Goal: Complete application form

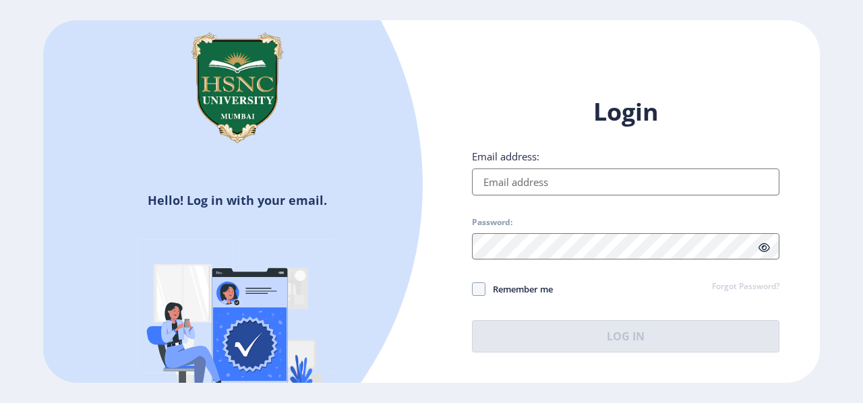
type input "[EMAIL_ADDRESS][DOMAIN_NAME]"
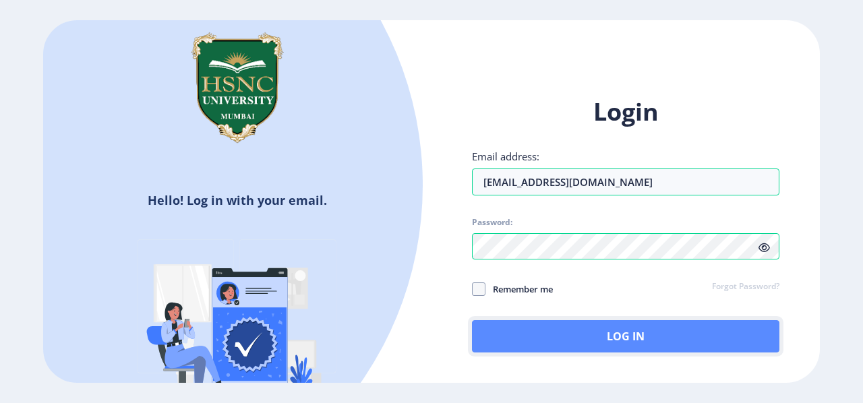
click at [543, 339] on button "Log In" at bounding box center [625, 336] width 307 height 32
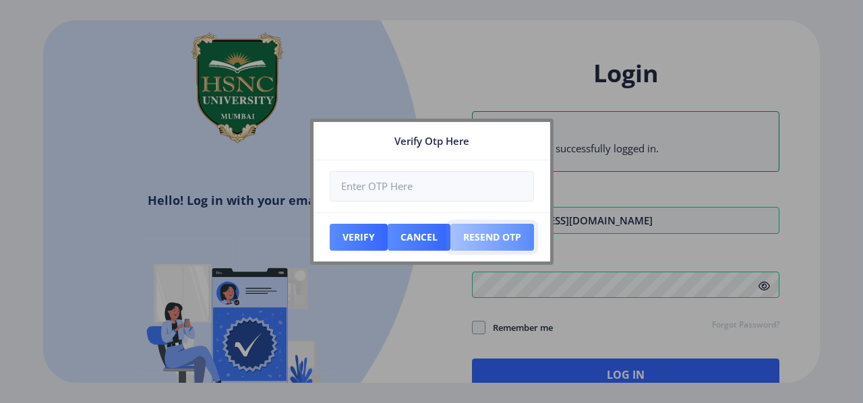
click at [512, 245] on button "Resend Otp" at bounding box center [492, 237] width 84 height 27
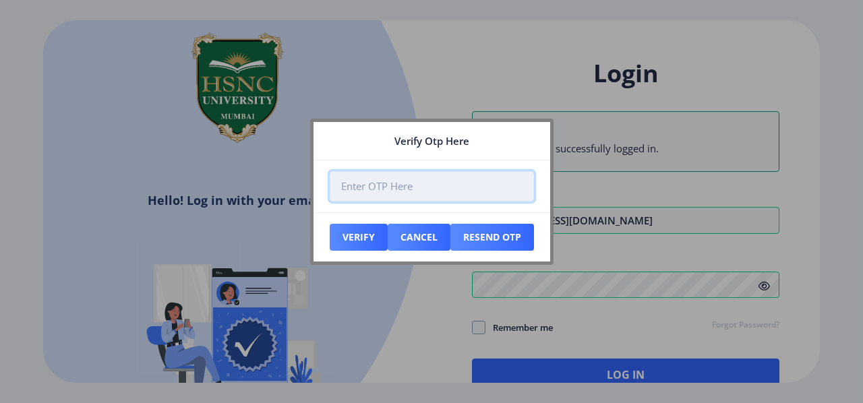
paste input "397807"
click at [415, 192] on input "397807" at bounding box center [432, 186] width 204 height 30
type input "397807"
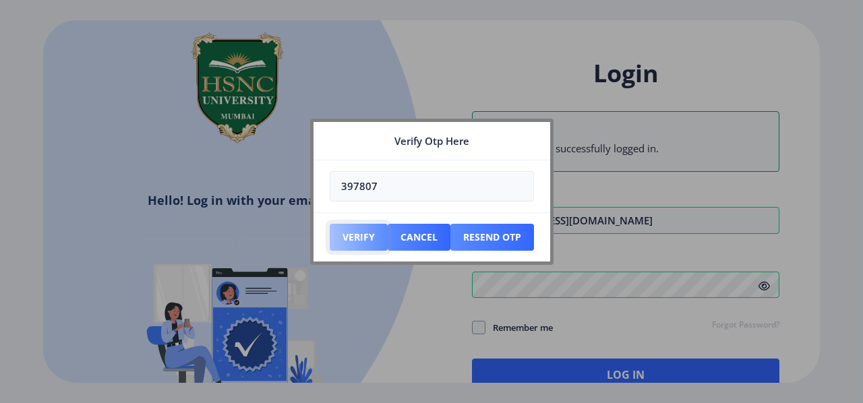
click at [341, 237] on button "Verify" at bounding box center [359, 237] width 58 height 27
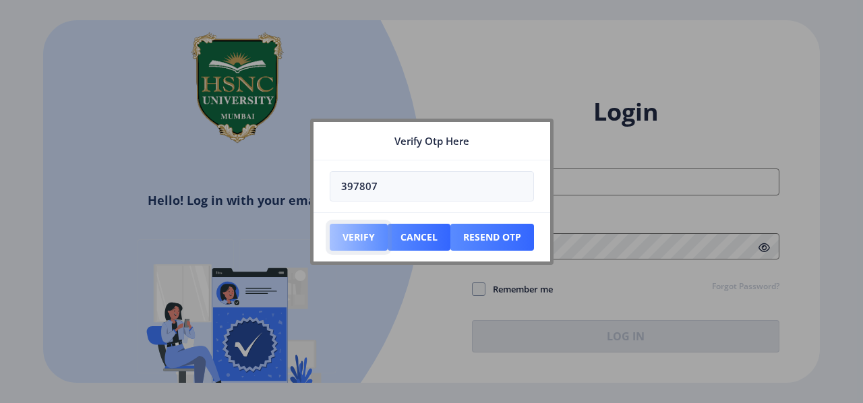
click at [341, 237] on button "Verify" at bounding box center [359, 237] width 58 height 27
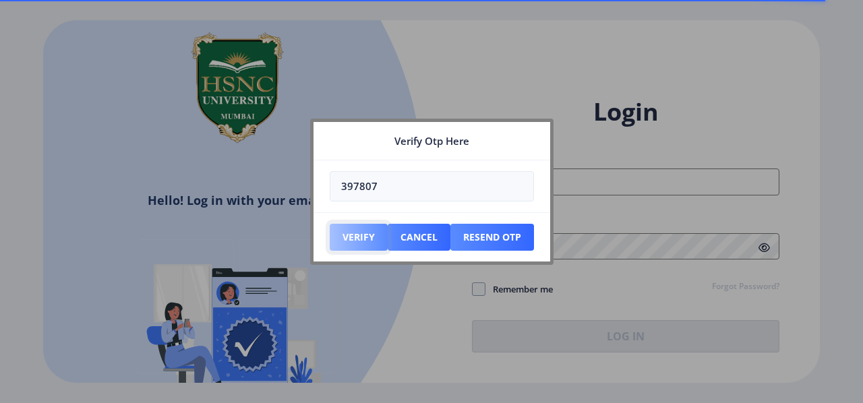
click at [341, 237] on button "Verify" at bounding box center [359, 237] width 58 height 27
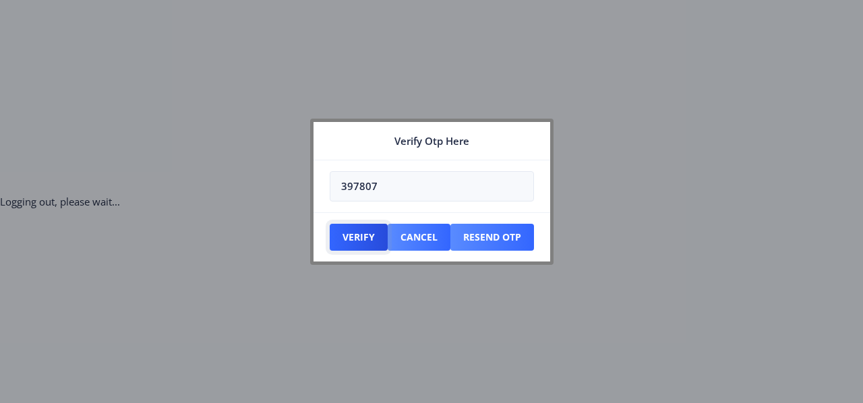
drag, startPoint x: 341, startPoint y: 237, endPoint x: 408, endPoint y: 222, distance: 69.0
click at [408, 222] on nb-card-footer "Verify Cancel Resend Otp" at bounding box center [431, 236] width 237 height 49
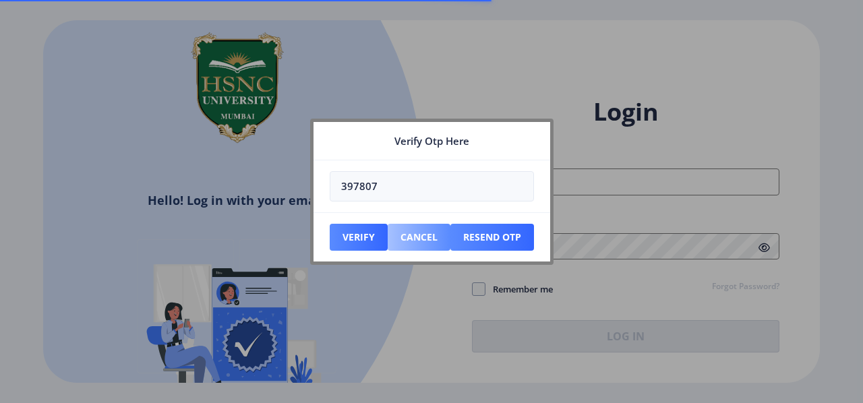
click at [408, 227] on nb-card-footer "Verify Cancel Resend Otp" at bounding box center [431, 236] width 237 height 49
click at [408, 227] on button "Cancel" at bounding box center [418, 237] width 63 height 27
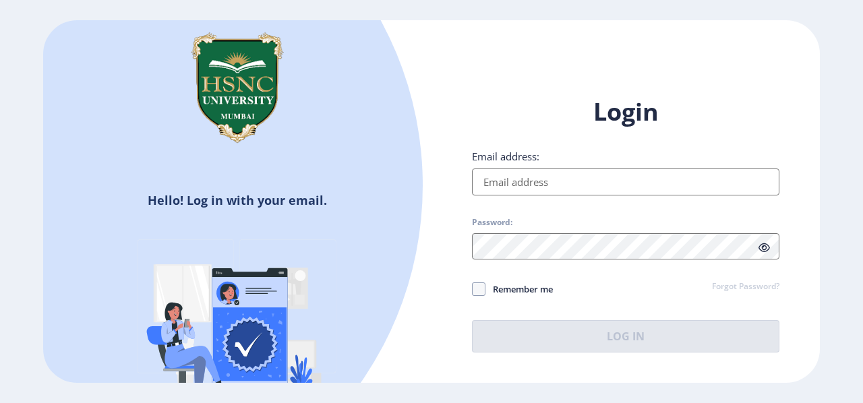
click at [548, 186] on input "Email address:" at bounding box center [625, 181] width 307 height 27
type input "[EMAIL_ADDRESS][DOMAIN_NAME]"
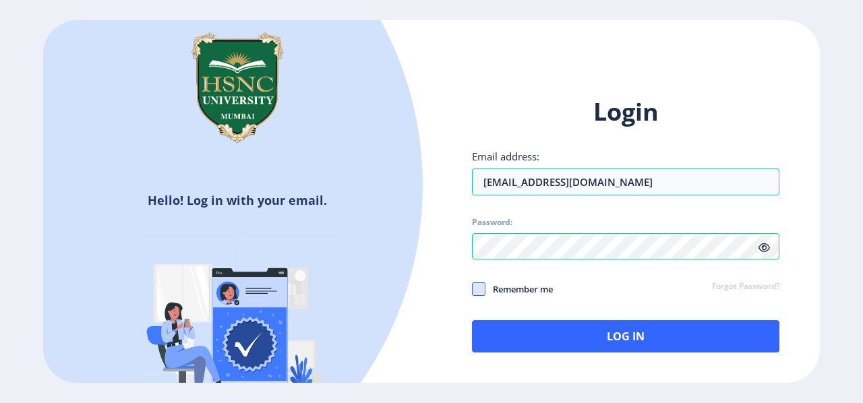
click at [478, 294] on span at bounding box center [478, 288] width 13 height 13
click at [472, 289] on input "Remember me" at bounding box center [472, 288] width 1 height 1
checkbox input "true"
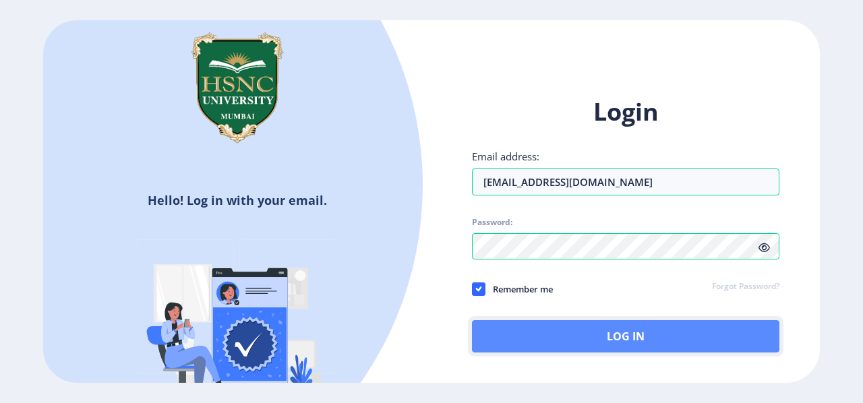
click at [505, 327] on button "Log In" at bounding box center [625, 336] width 307 height 32
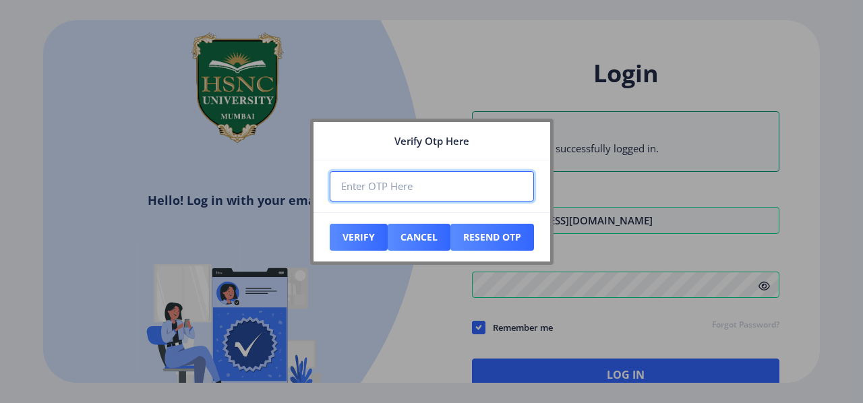
paste input "900483"
type input "900483"
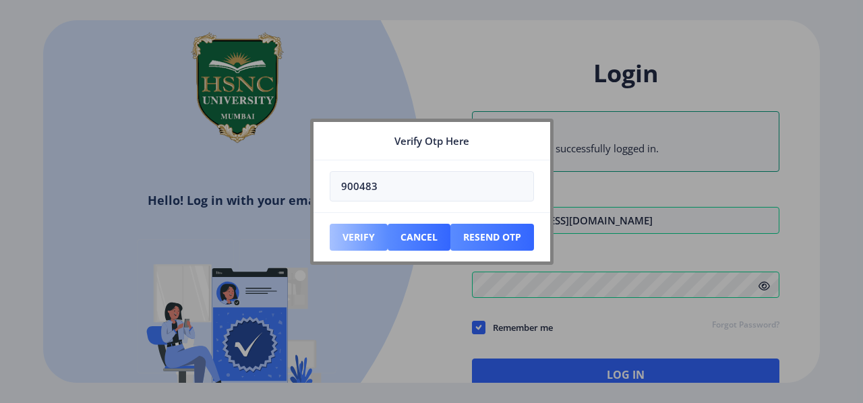
drag, startPoint x: 338, startPoint y: 222, endPoint x: 343, endPoint y: 231, distance: 10.3
click at [343, 231] on nb-card-footer "Verify Cancel Resend Otp" at bounding box center [431, 236] width 237 height 49
click at [343, 231] on button "Verify" at bounding box center [359, 237] width 58 height 27
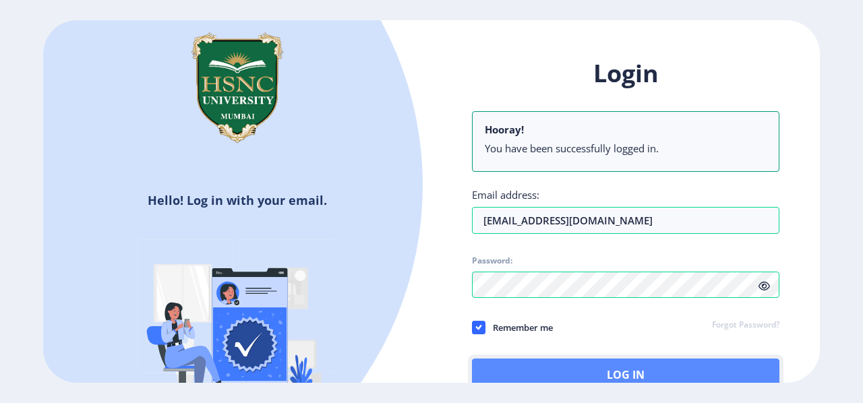
click at [538, 361] on button "Log In" at bounding box center [625, 375] width 307 height 32
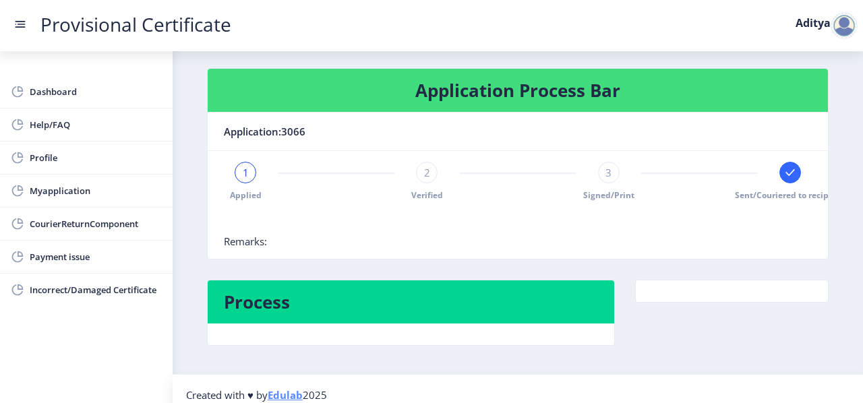
scroll to position [233, 0]
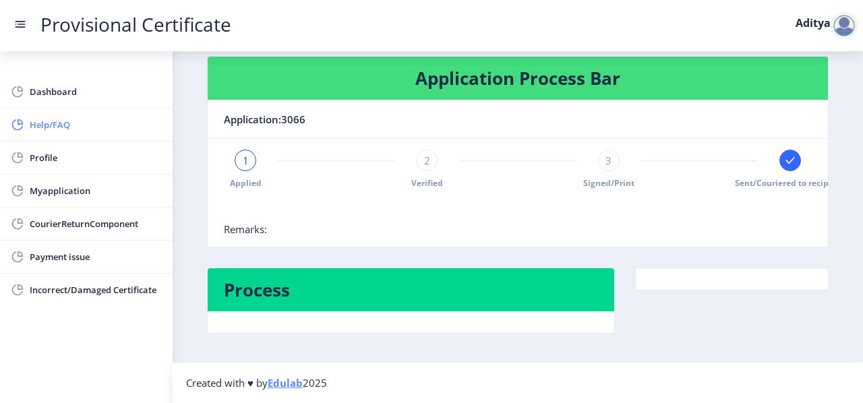
click at [100, 129] on span "Help/FAQ" at bounding box center [96, 125] width 132 height 16
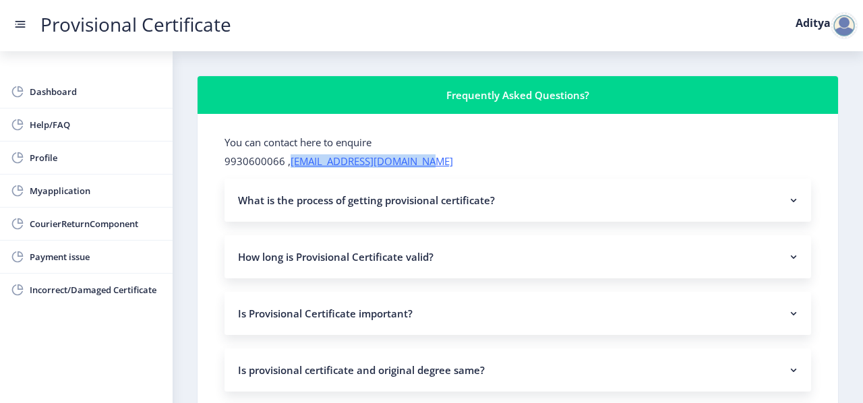
drag, startPoint x: 287, startPoint y: 160, endPoint x: 422, endPoint y: 163, distance: 134.8
click at [422, 163] on p "9930600066 , [EMAIL_ADDRESS][DOMAIN_NAME]" at bounding box center [517, 160] width 586 height 13
drag, startPoint x: 422, startPoint y: 163, endPoint x: 299, endPoint y: 160, distance: 122.7
click at [299, 160] on p "9930600066 , [EMAIL_ADDRESS][DOMAIN_NAME]" at bounding box center [517, 160] width 586 height 13
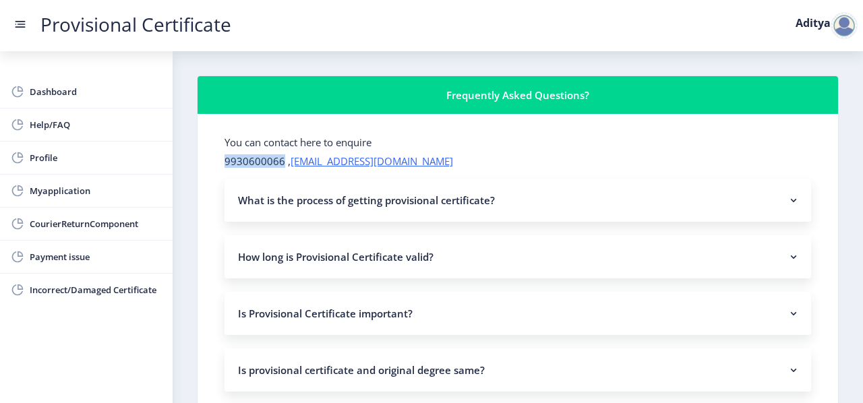
drag, startPoint x: 225, startPoint y: 162, endPoint x: 279, endPoint y: 159, distance: 54.0
click at [279, 159] on p "9930600066 , [EMAIL_ADDRESS][DOMAIN_NAME]" at bounding box center [517, 160] width 586 height 13
copy p "9930600066"
click at [824, 77] on nb-card-header "Frequently Asked Questions?" at bounding box center [517, 95] width 640 height 38
click at [104, 111] on link "Help/FAQ" at bounding box center [86, 124] width 173 height 32
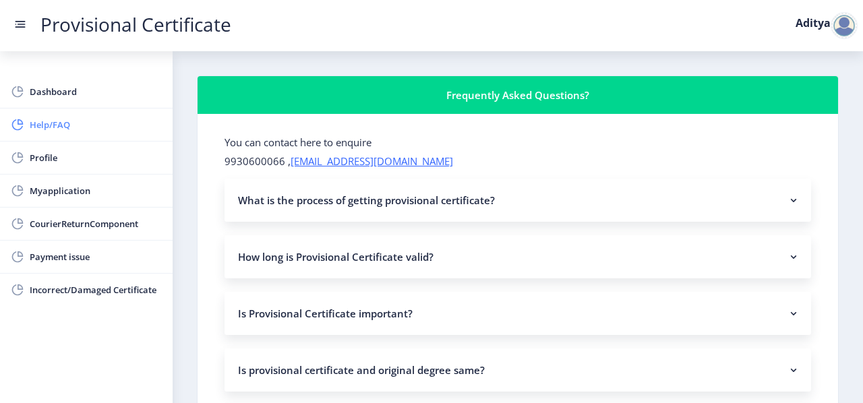
click at [92, 119] on span "Help/FAQ" at bounding box center [96, 125] width 132 height 16
click at [74, 91] on span "Dashboard" at bounding box center [96, 92] width 132 height 16
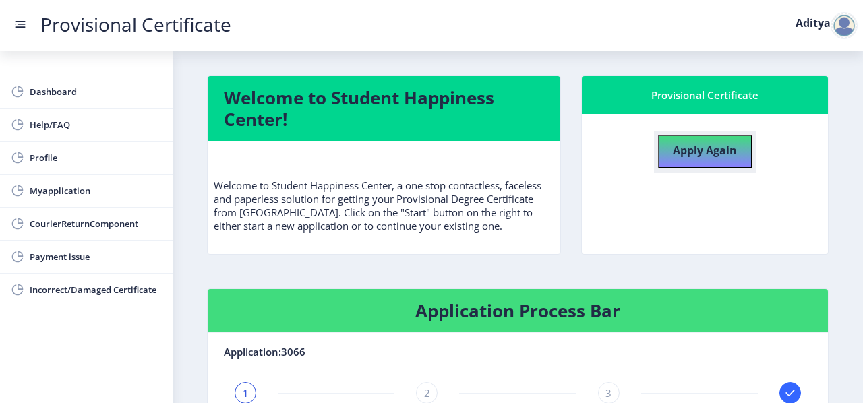
click at [703, 155] on b "Apply Again" at bounding box center [705, 150] width 64 height 15
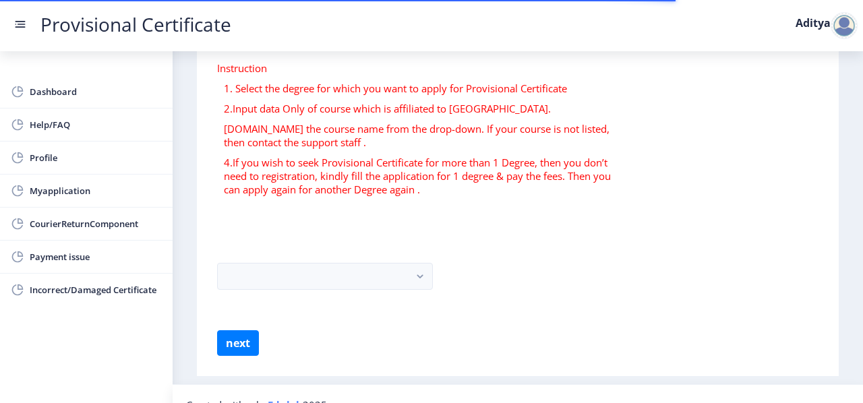
scroll to position [101, 0]
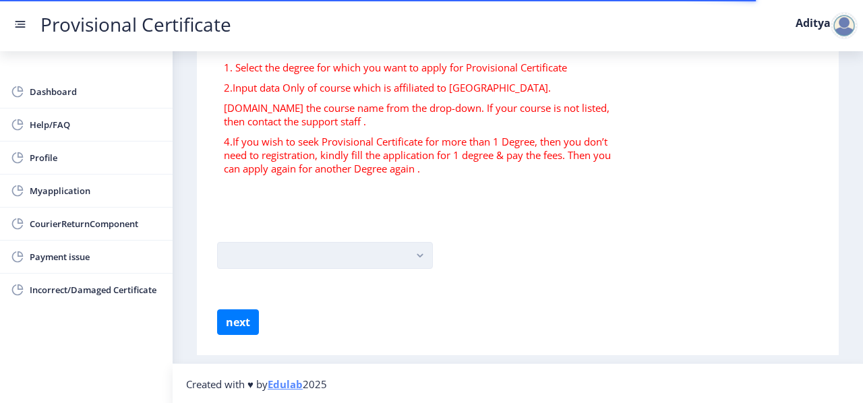
click at [302, 251] on button "button" at bounding box center [325, 255] width 216 height 27
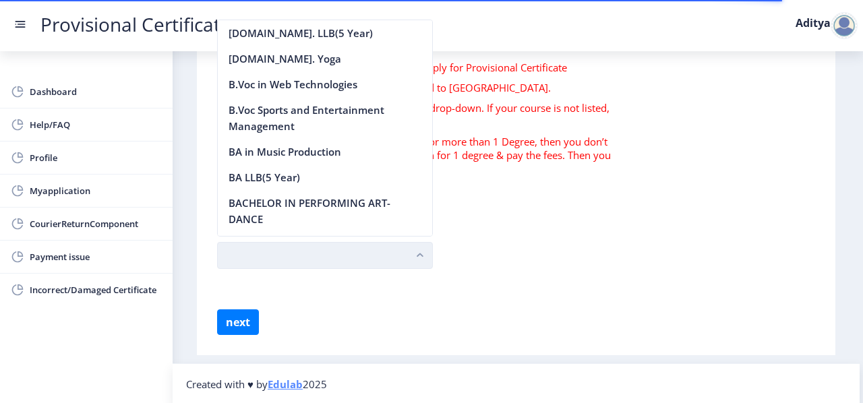
click at [302, 251] on button "button" at bounding box center [325, 255] width 216 height 27
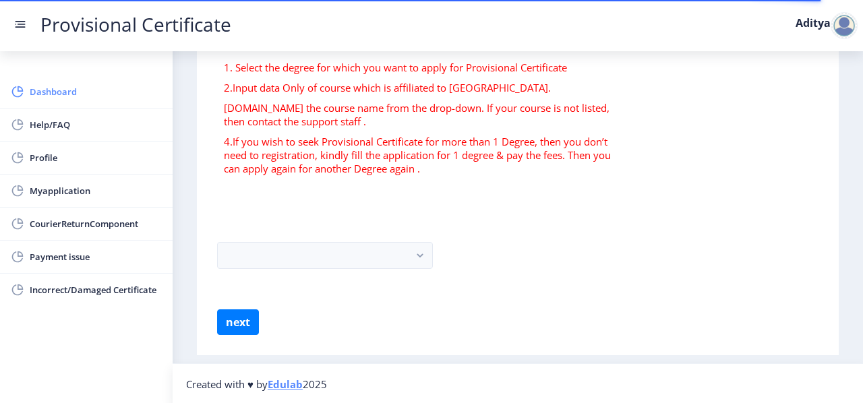
click at [80, 89] on span "Dashboard" at bounding box center [96, 92] width 132 height 16
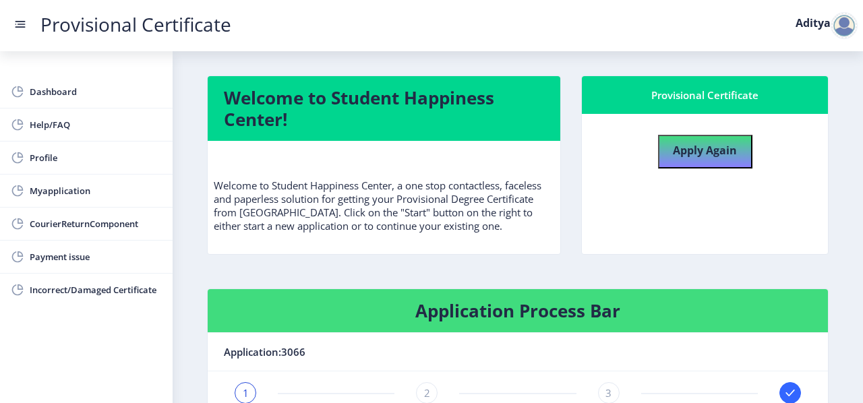
click at [720, 129] on div "Apply Again" at bounding box center [705, 147] width 234 height 44
click at [691, 160] on h4 "Apply Again" at bounding box center [705, 149] width 64 height 24
